Goal: Task Accomplishment & Management: Manage account settings

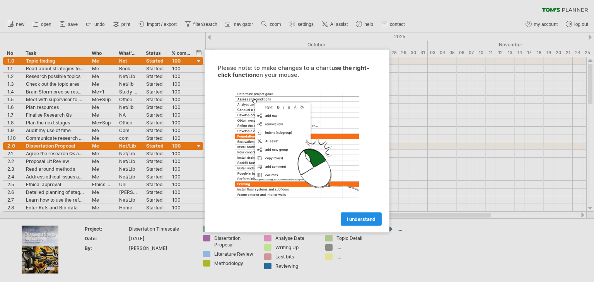
click at [369, 221] on span "I understand" at bounding box center [361, 219] width 29 height 6
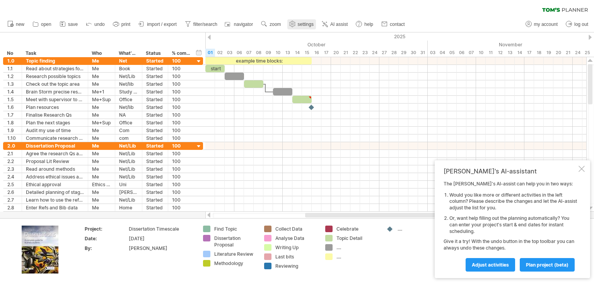
click at [313, 27] on link "settings" at bounding box center [301, 24] width 29 height 10
select select "*"
select select "**"
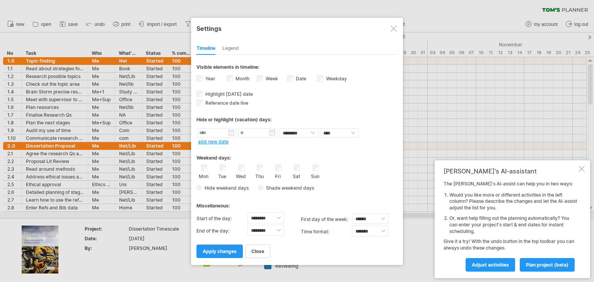
click at [394, 26] on div at bounding box center [393, 29] width 6 height 6
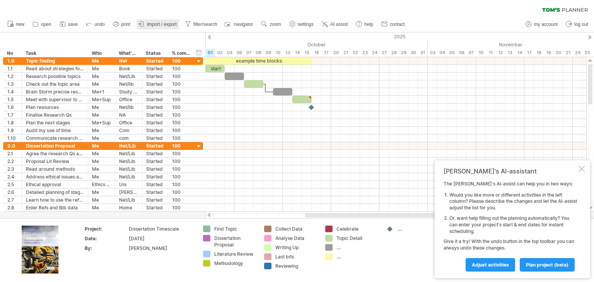
click at [154, 27] on link "import / export" at bounding box center [157, 24] width 43 height 10
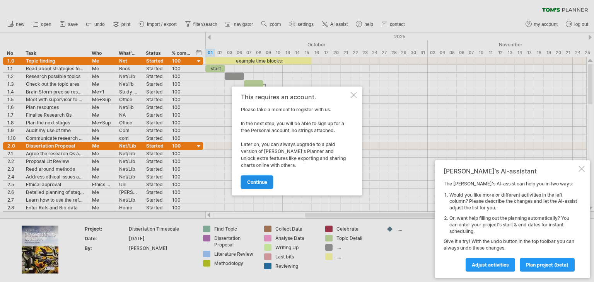
click at [263, 181] on span "continue" at bounding box center [257, 182] width 20 height 6
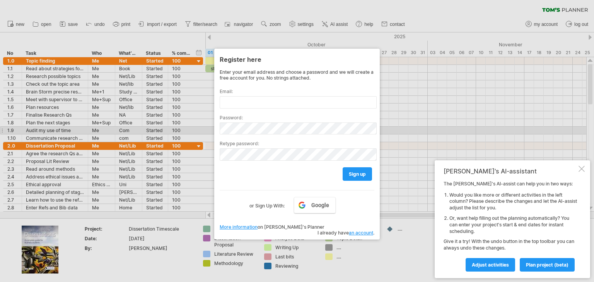
click at [412, 129] on div at bounding box center [297, 141] width 594 height 282
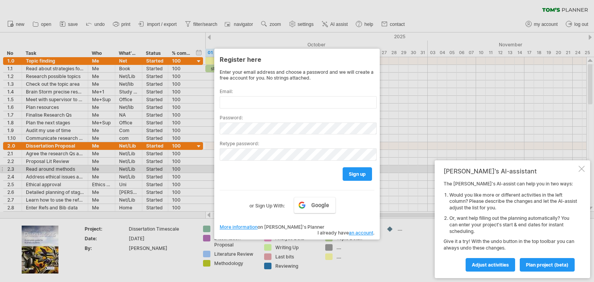
click at [583, 170] on div at bounding box center [581, 169] width 6 height 6
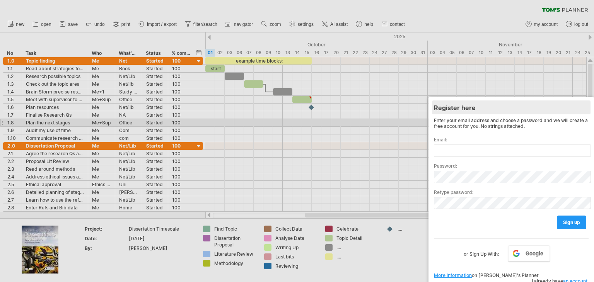
drag, startPoint x: 305, startPoint y: 55, endPoint x: 557, endPoint y: 103, distance: 255.9
click at [557, 103] on div "Register here" at bounding box center [511, 107] width 155 height 14
